Goal: Register for event/course

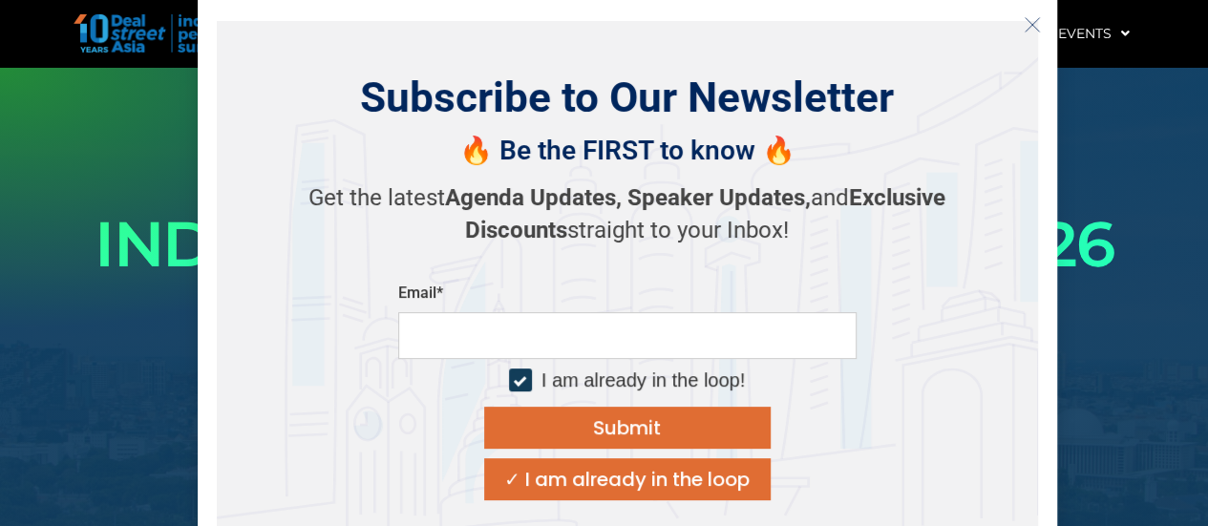
click at [1039, 20] on icon "Close" at bounding box center [1032, 24] width 17 height 17
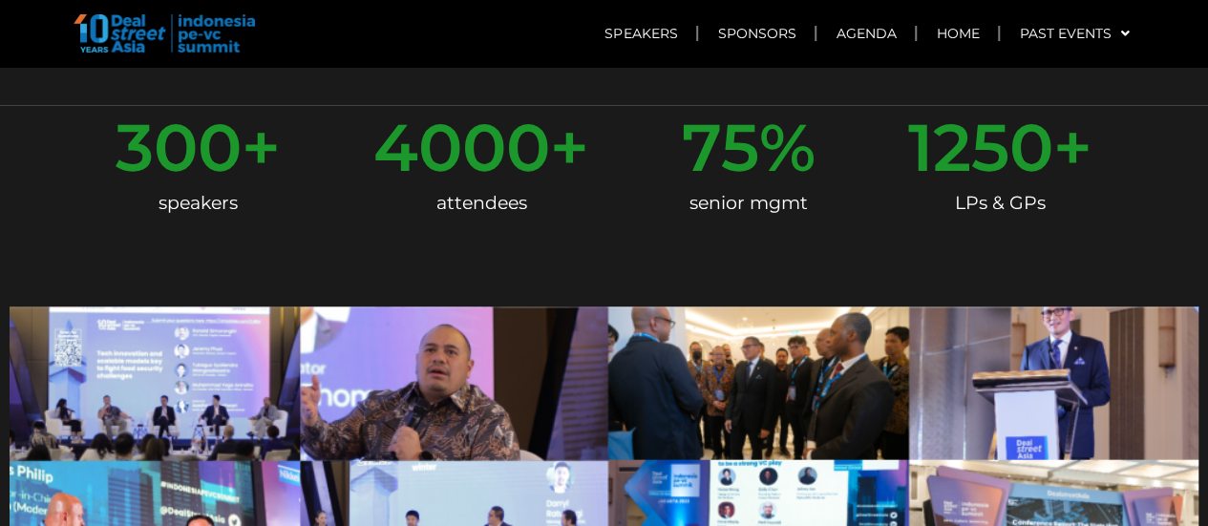
scroll to position [775, 0]
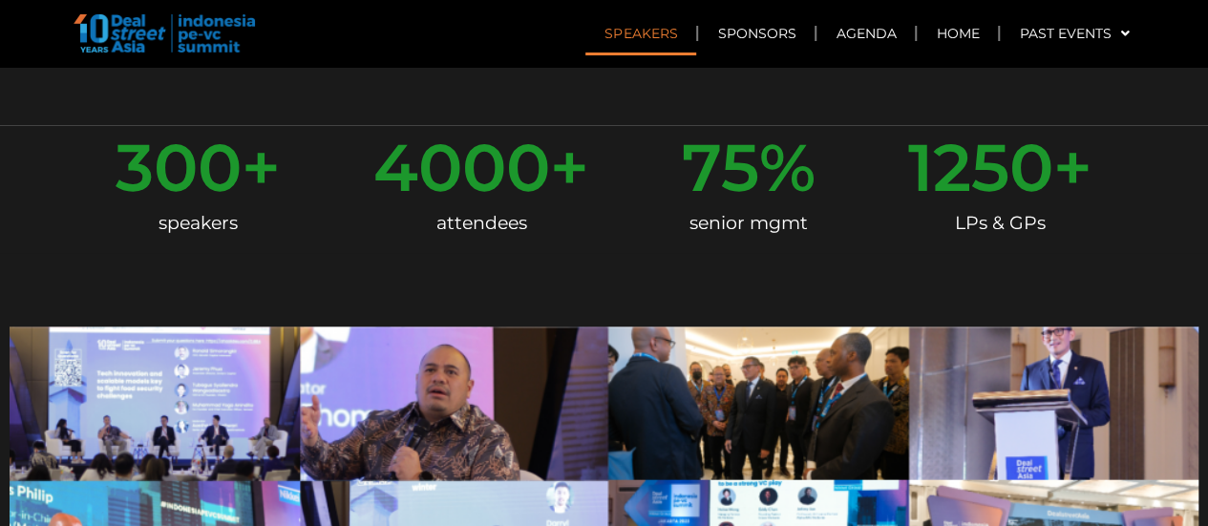
click at [669, 36] on link "Speakers" at bounding box center [640, 33] width 111 height 44
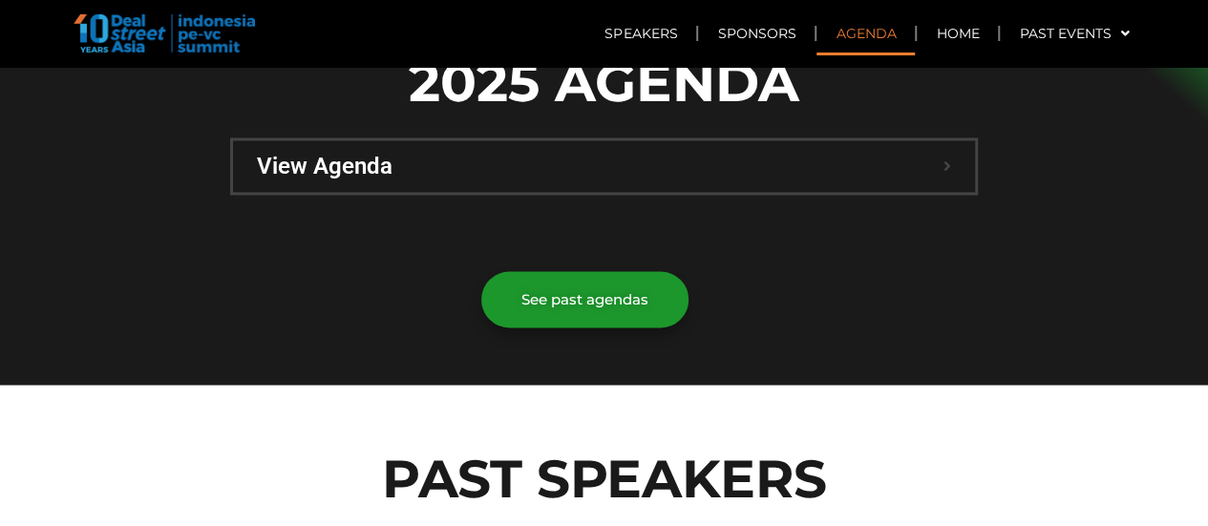
scroll to position [1469, 0]
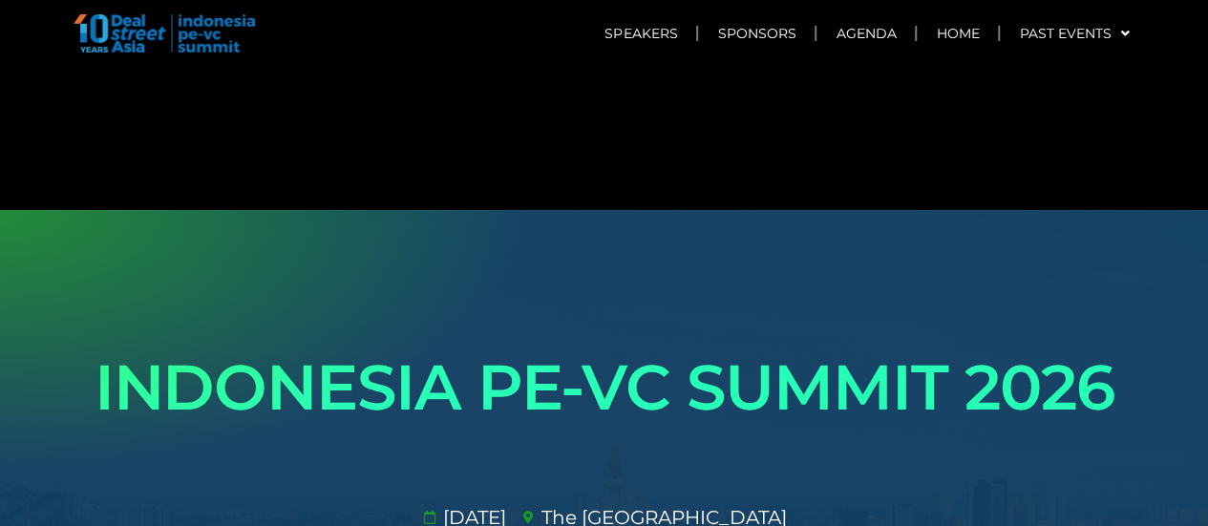
click at [230, 28] on img at bounding box center [164, 33] width 181 height 38
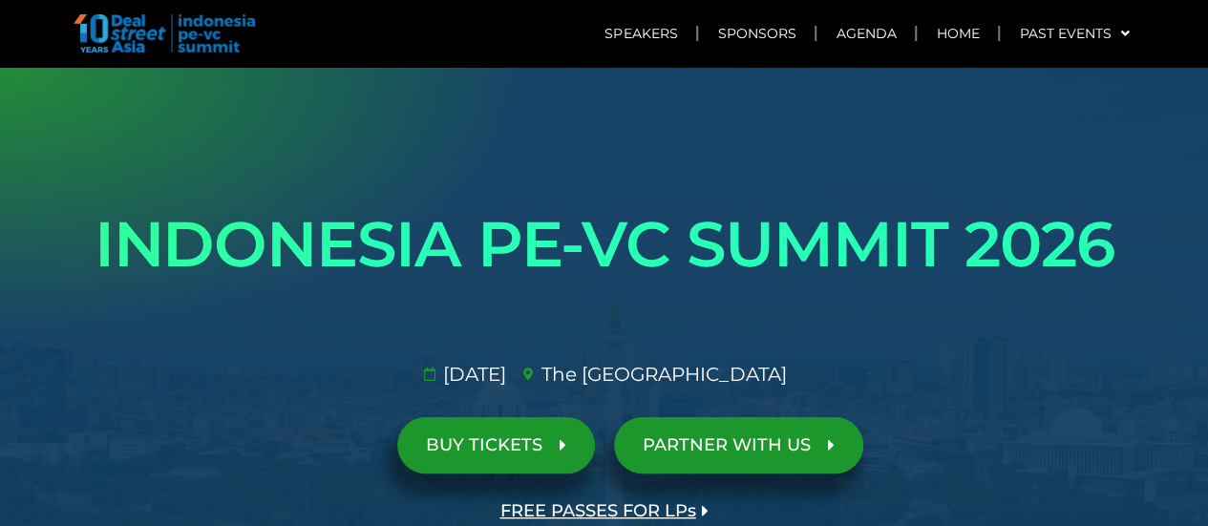
click at [1093, 383] on ul "[DATE]​ The [GEOGRAPHIC_DATA]​" at bounding box center [604, 374] width 1084 height 29
